Goal: Obtain resource: Obtain resource

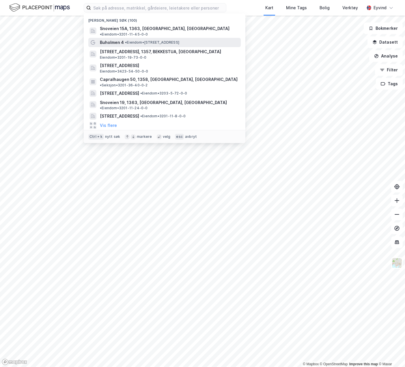
click at [119, 40] on span "Buholmen 4" at bounding box center [112, 42] width 24 height 7
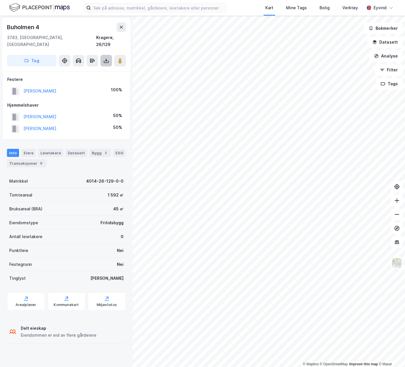
click at [109, 57] on button at bounding box center [106, 61] width 12 height 12
click at [103, 68] on div "Last ned grunnbok" at bounding box center [81, 72] width 61 height 9
